Goal: Find specific page/section: Find specific page/section

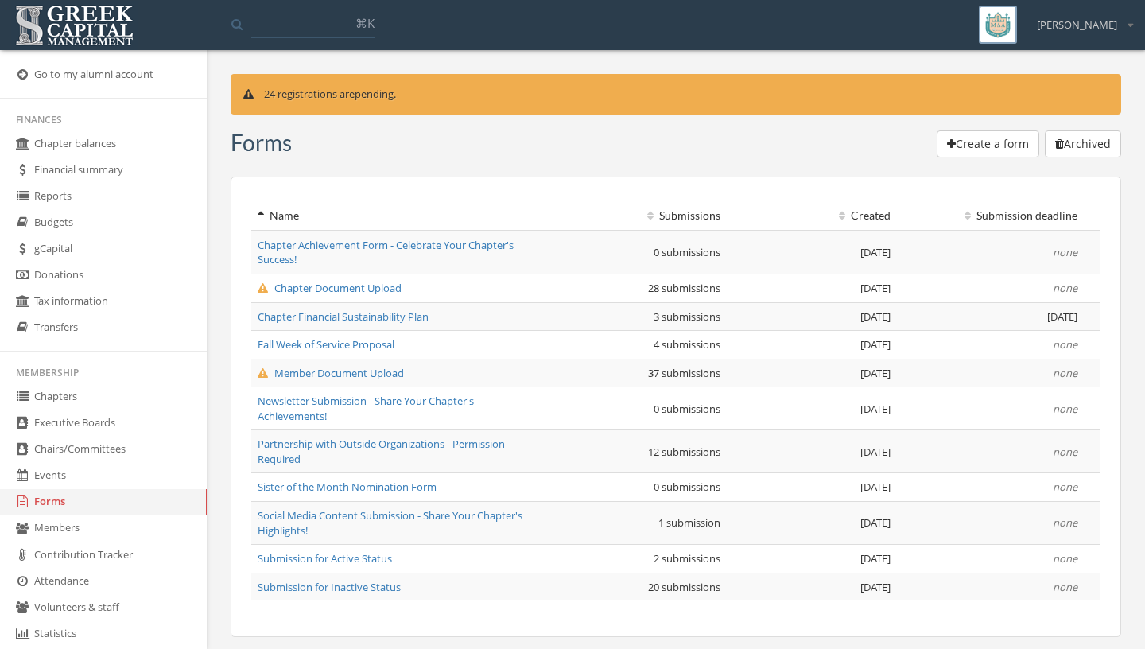
click at [90, 394] on link "Chapters" at bounding box center [103, 397] width 207 height 26
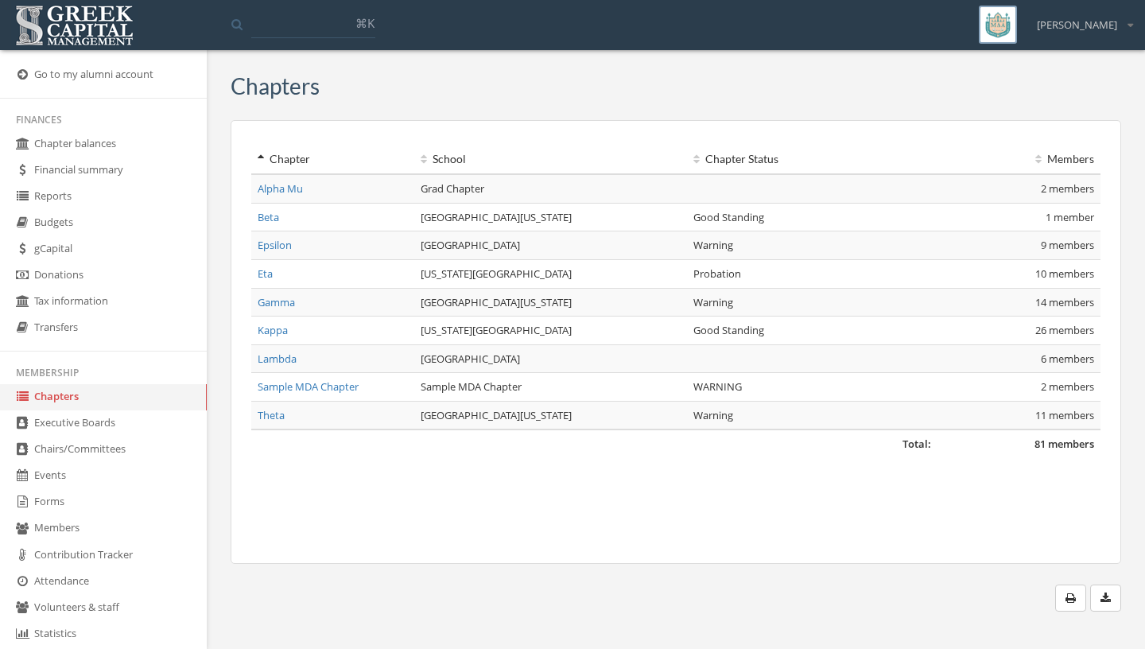
click at [274, 306] on link "Gamma" at bounding box center [276, 302] width 37 height 14
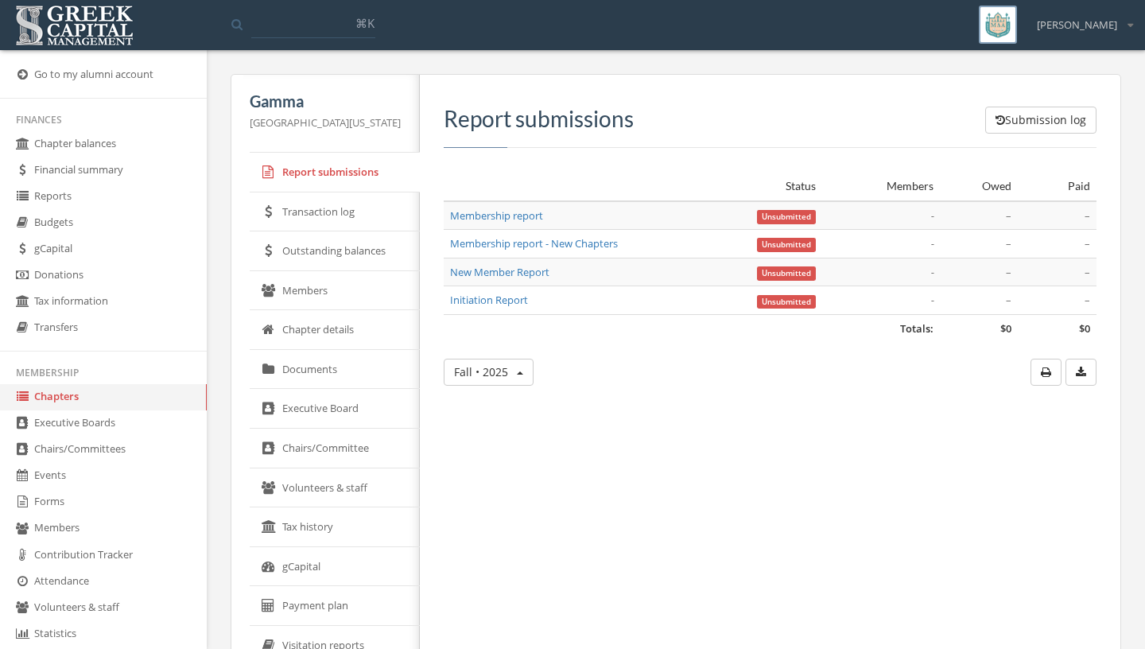
click at [281, 301] on link "Members" at bounding box center [335, 291] width 170 height 40
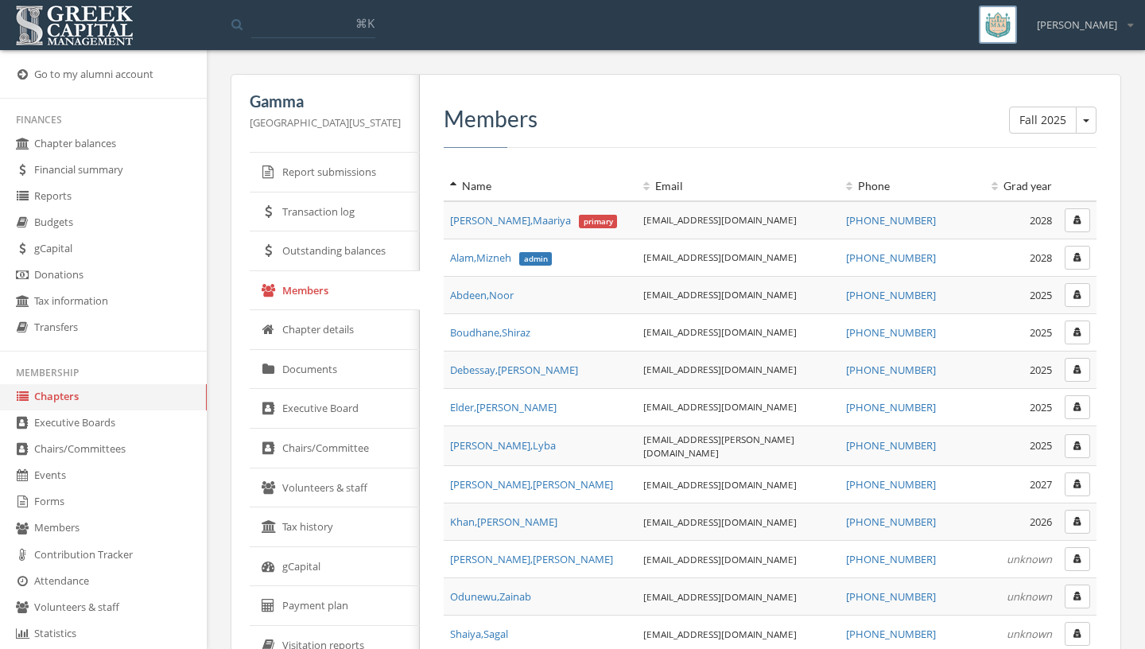
click at [1075, 229] on button "button" at bounding box center [1077, 220] width 25 height 24
